Goal: Browse casually

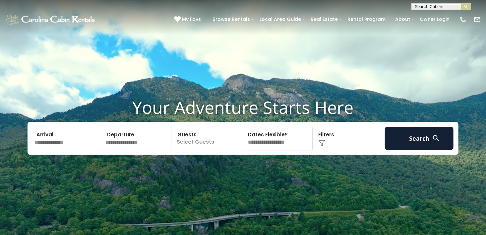
click at [302, 216] on video at bounding box center [243, 121] width 486 height 243
